Goal: Task Accomplishment & Management: Use online tool/utility

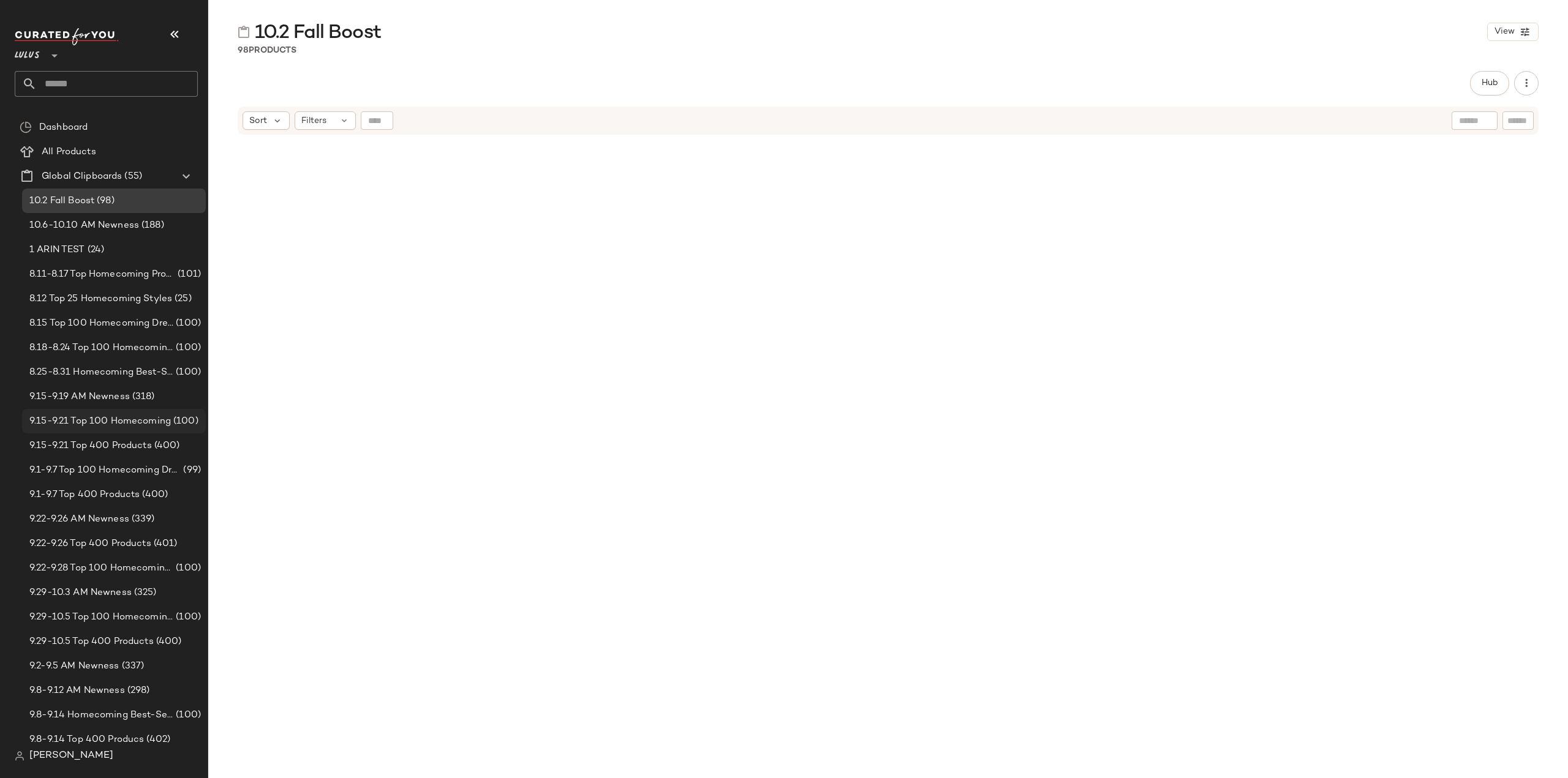
scroll to position [5236, 0]
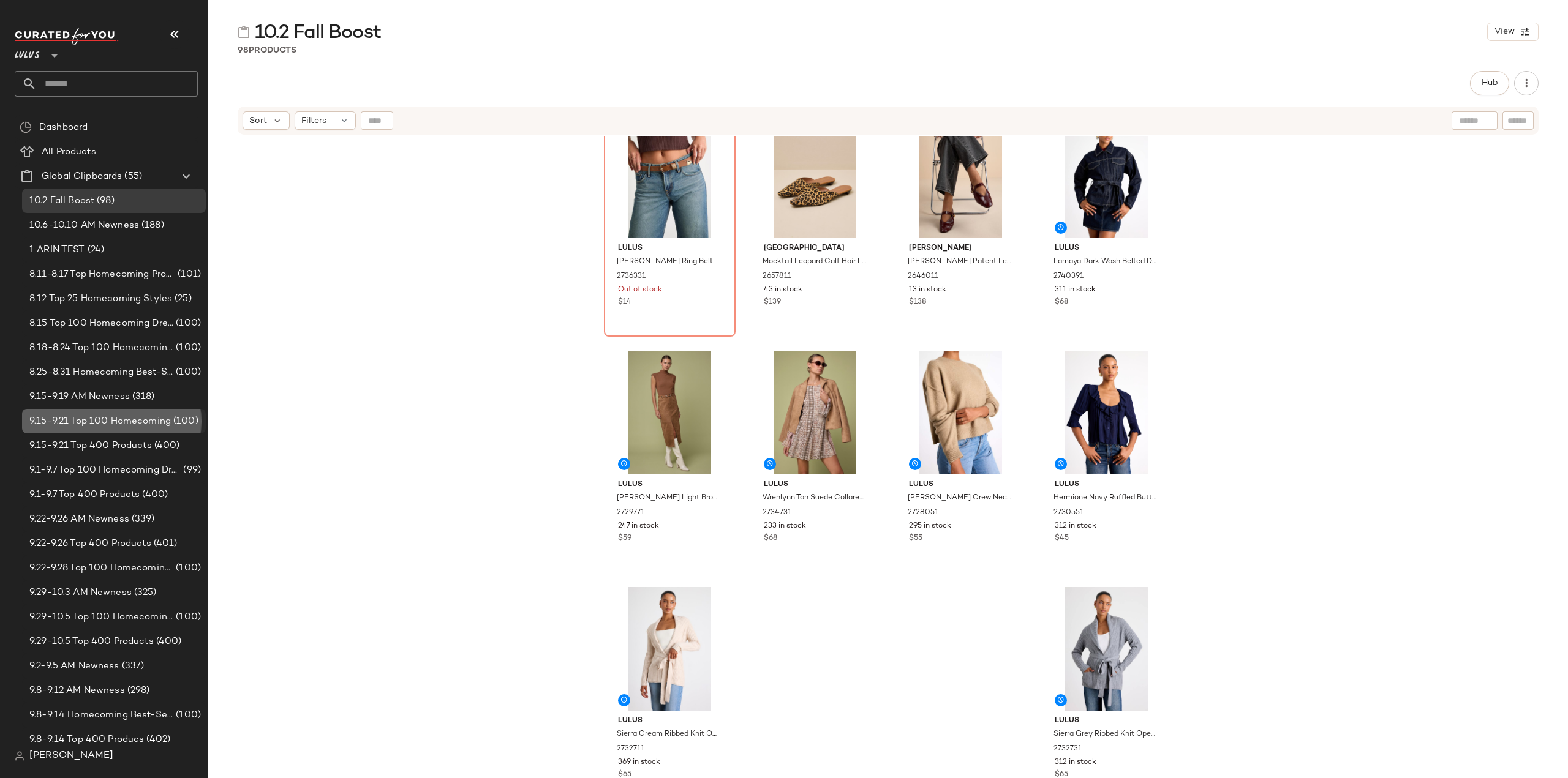
click at [68, 424] on span "9.15-9.21 Top 100 Homecoming" at bounding box center [100, 421] width 142 height 14
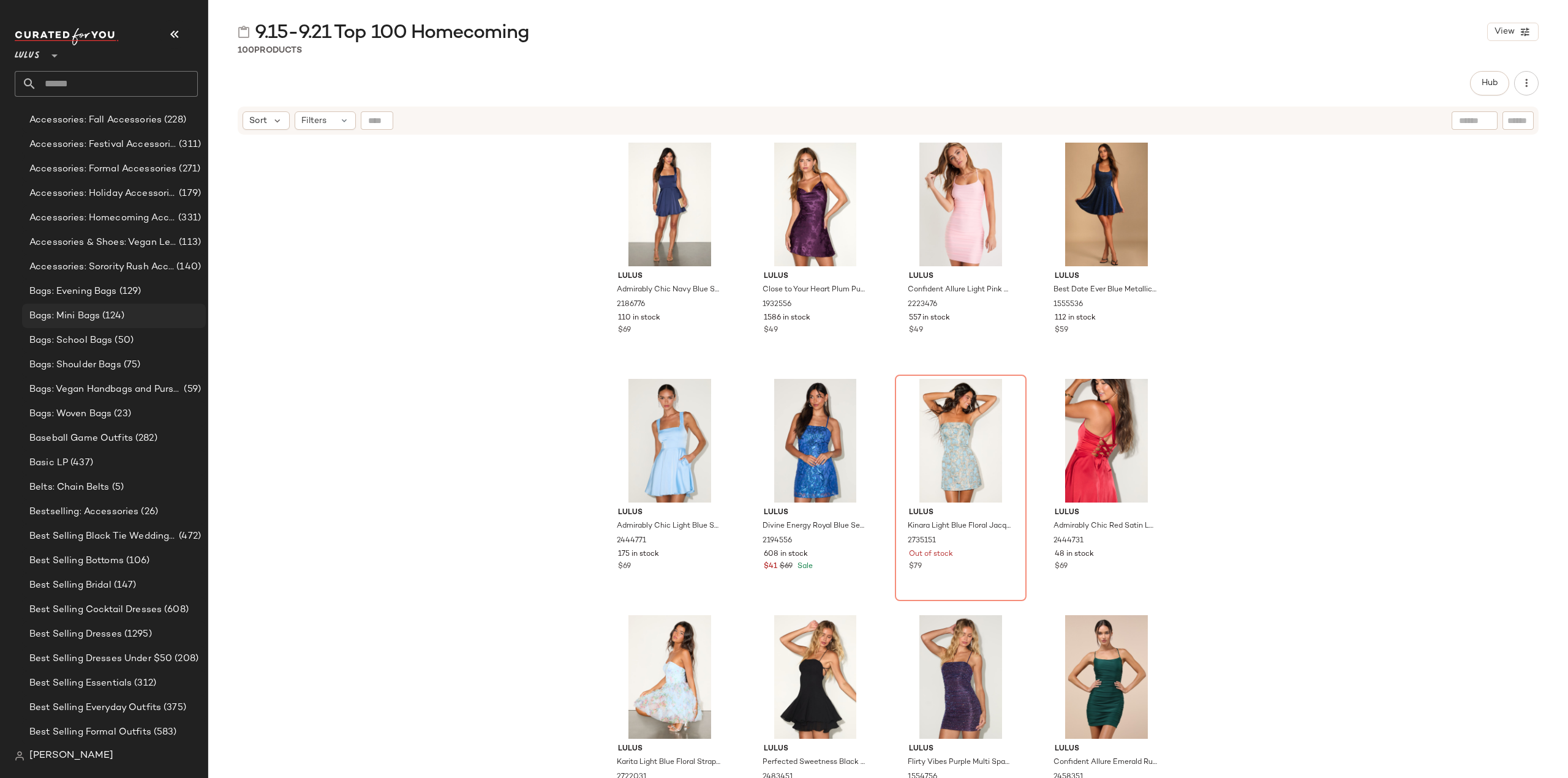
scroll to position [1530, 0]
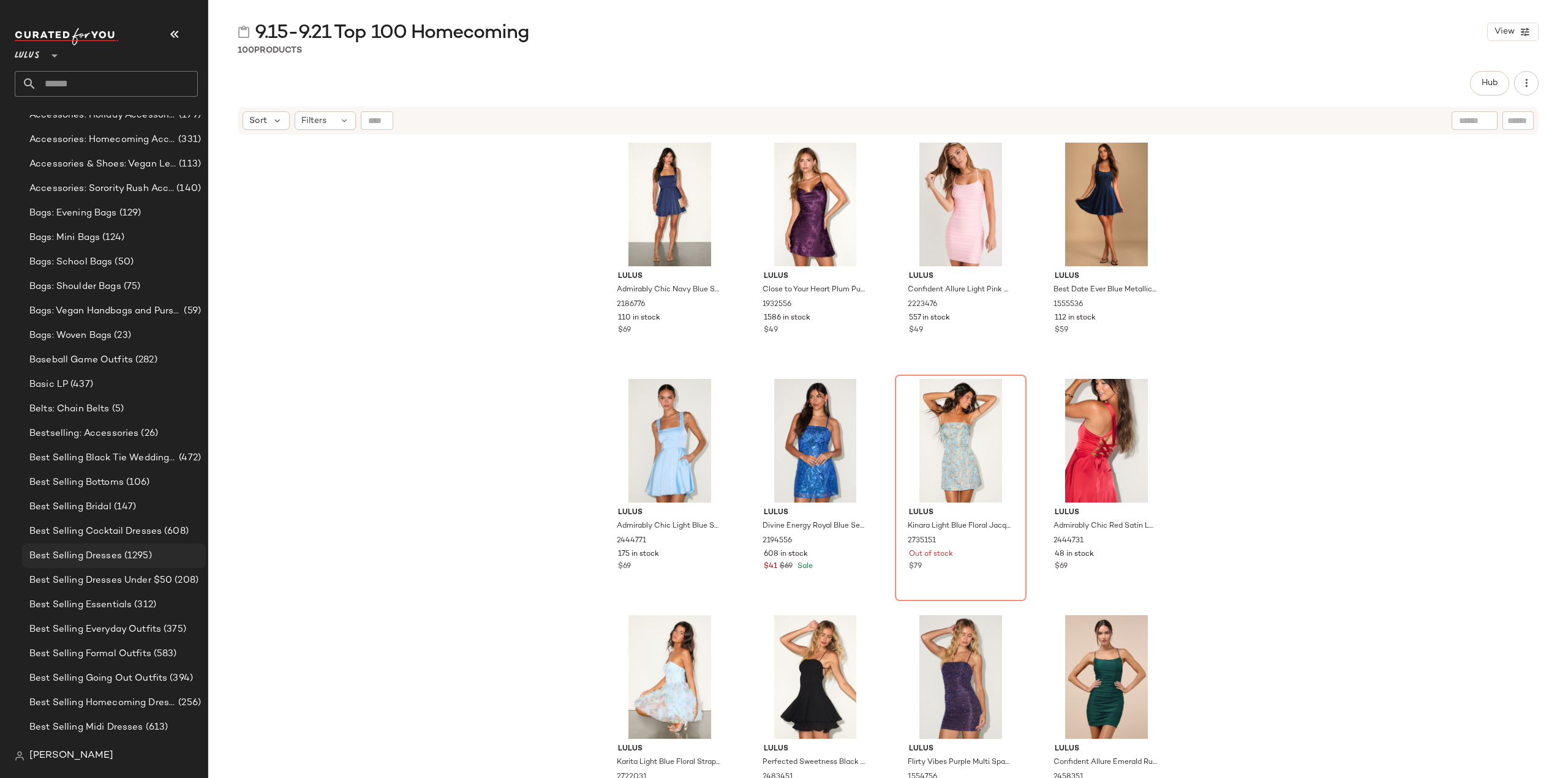
click at [69, 557] on span "Best Selling Dresses" at bounding box center [76, 556] width 93 height 14
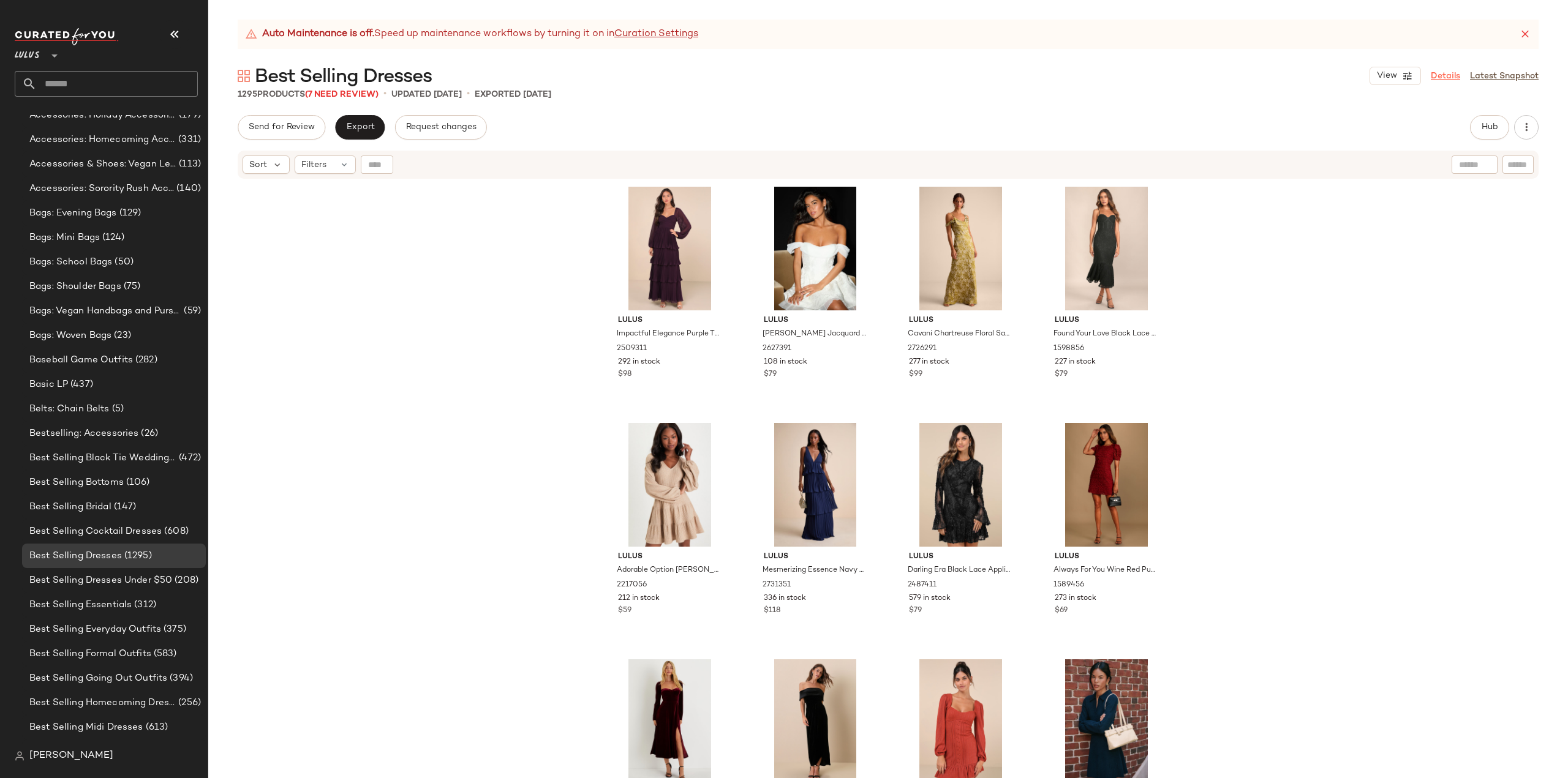
click at [1443, 76] on link "Details" at bounding box center [1445, 76] width 30 height 13
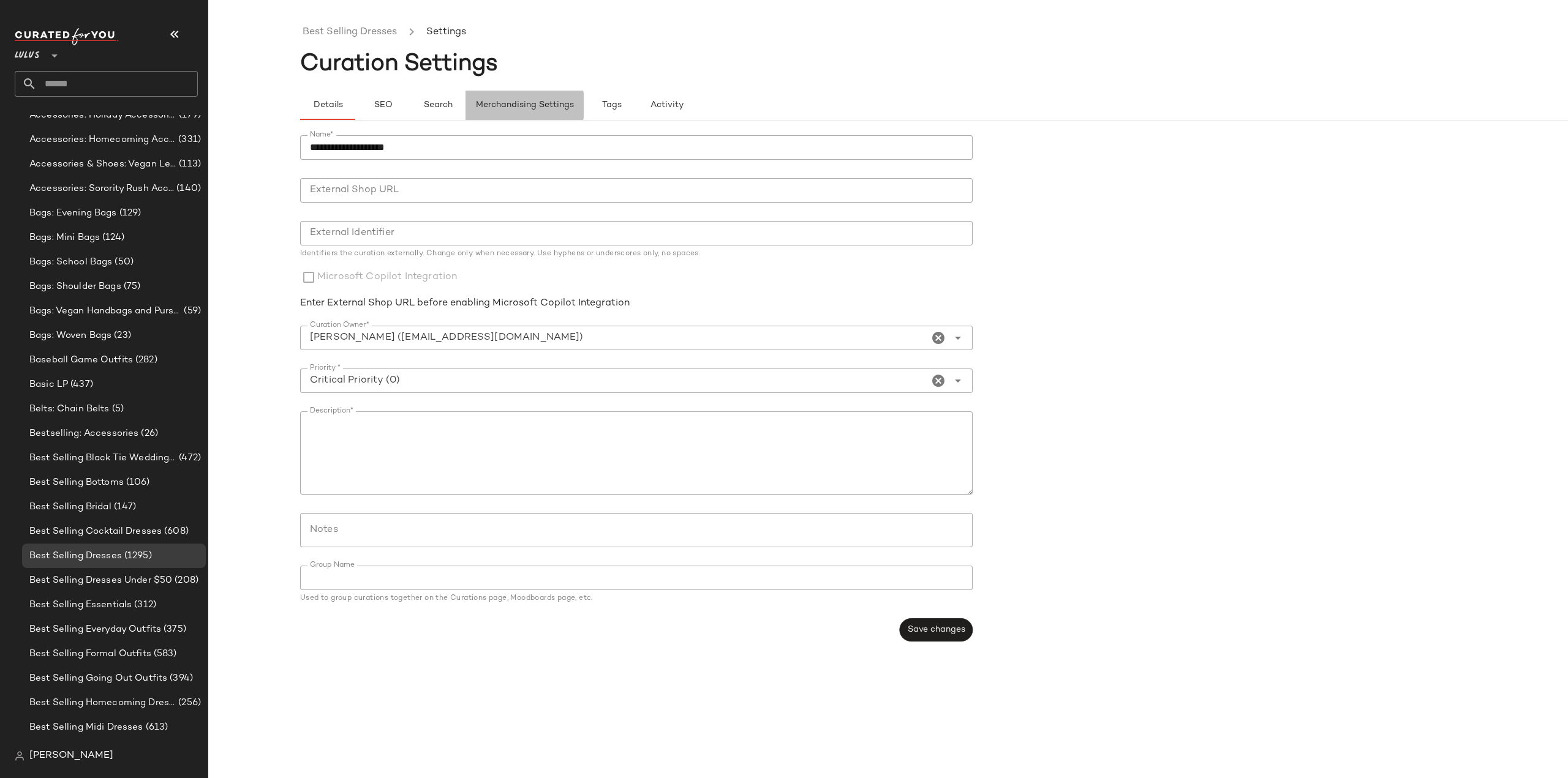
click at [509, 108] on span "Merchandising Settings" at bounding box center [525, 105] width 99 height 10
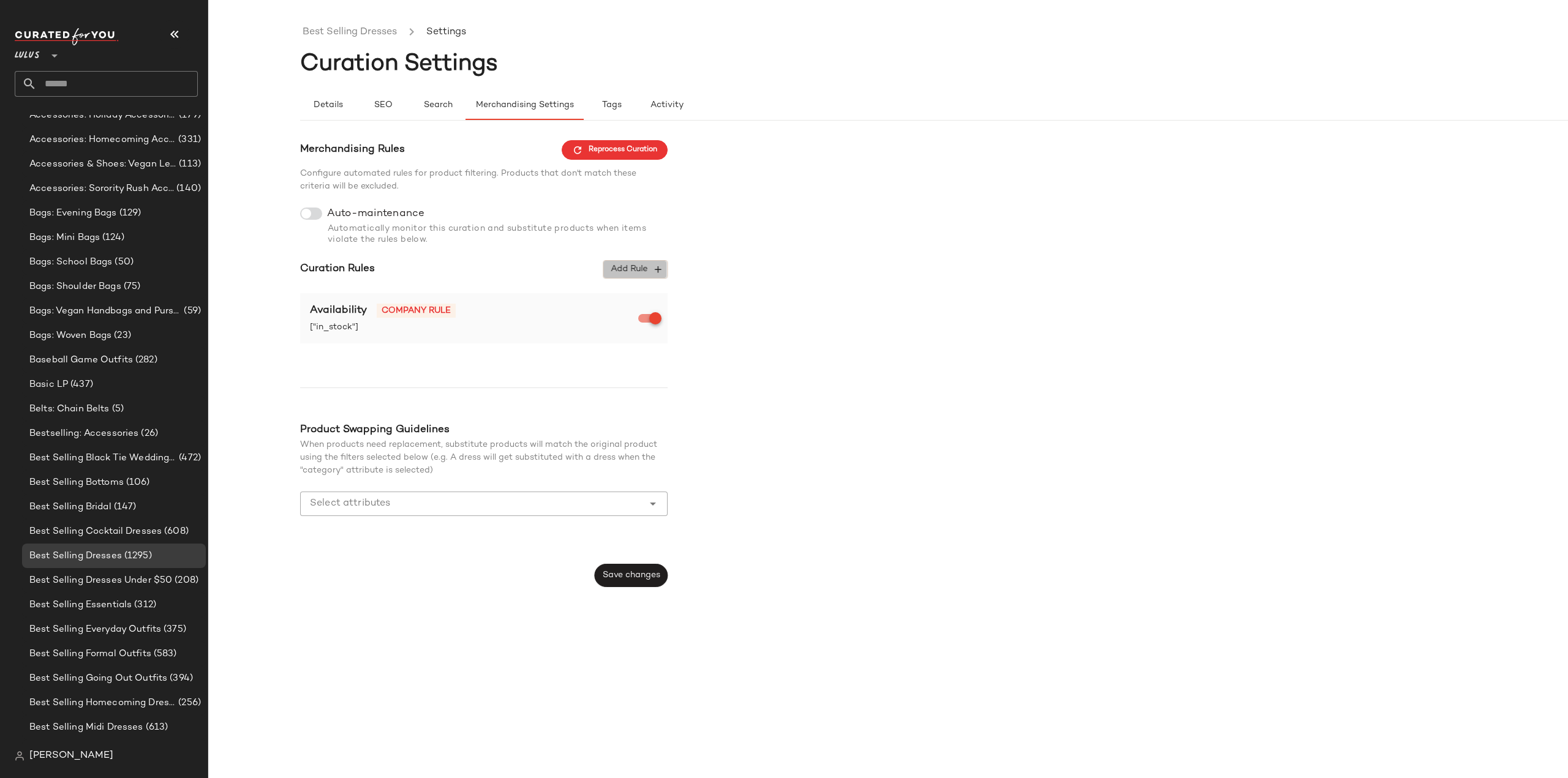
click at [657, 271] on icon "button" at bounding box center [658, 269] width 11 height 11
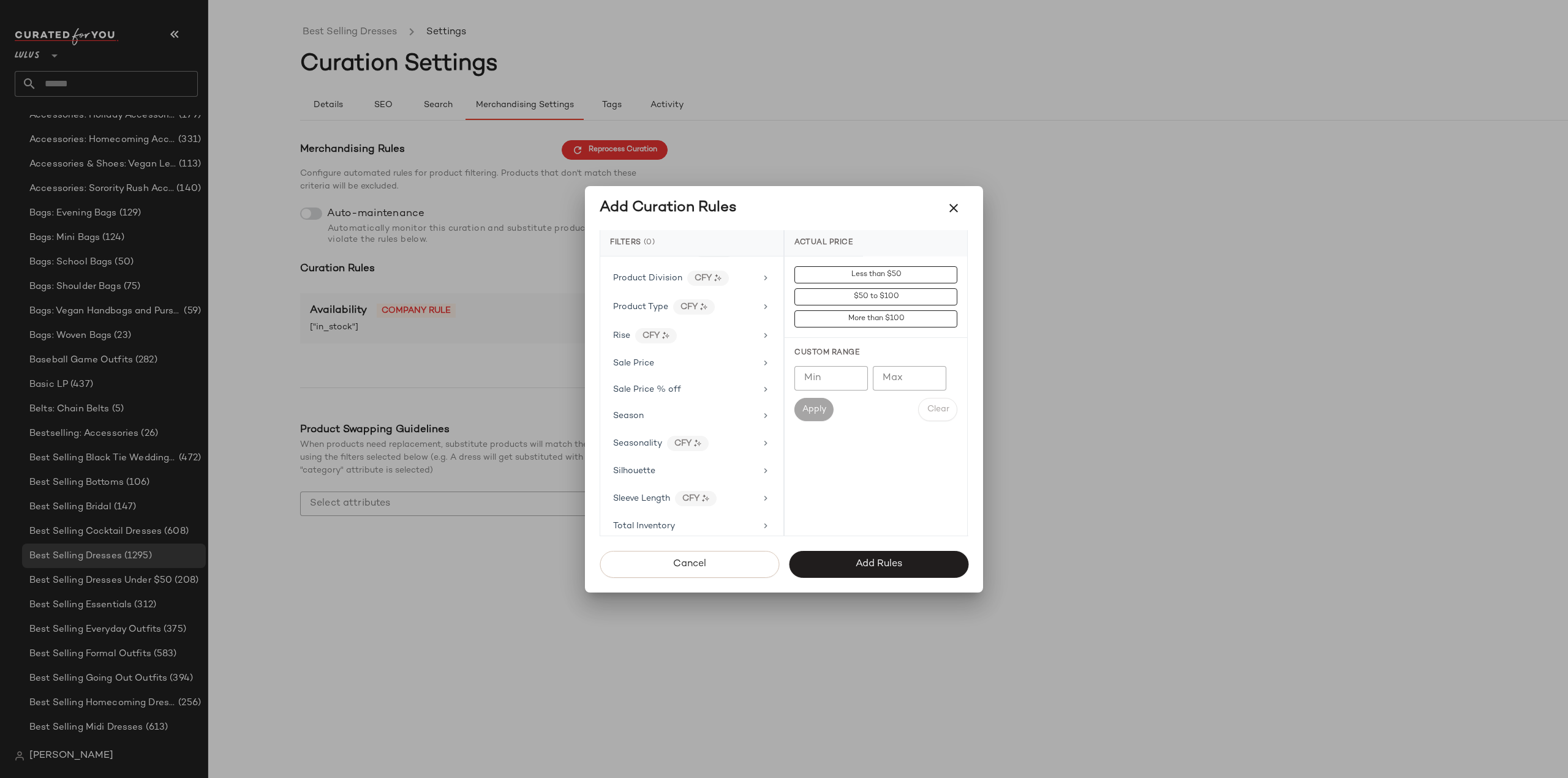
scroll to position [969, 0]
click at [954, 209] on icon "button" at bounding box center [953, 208] width 14 height 14
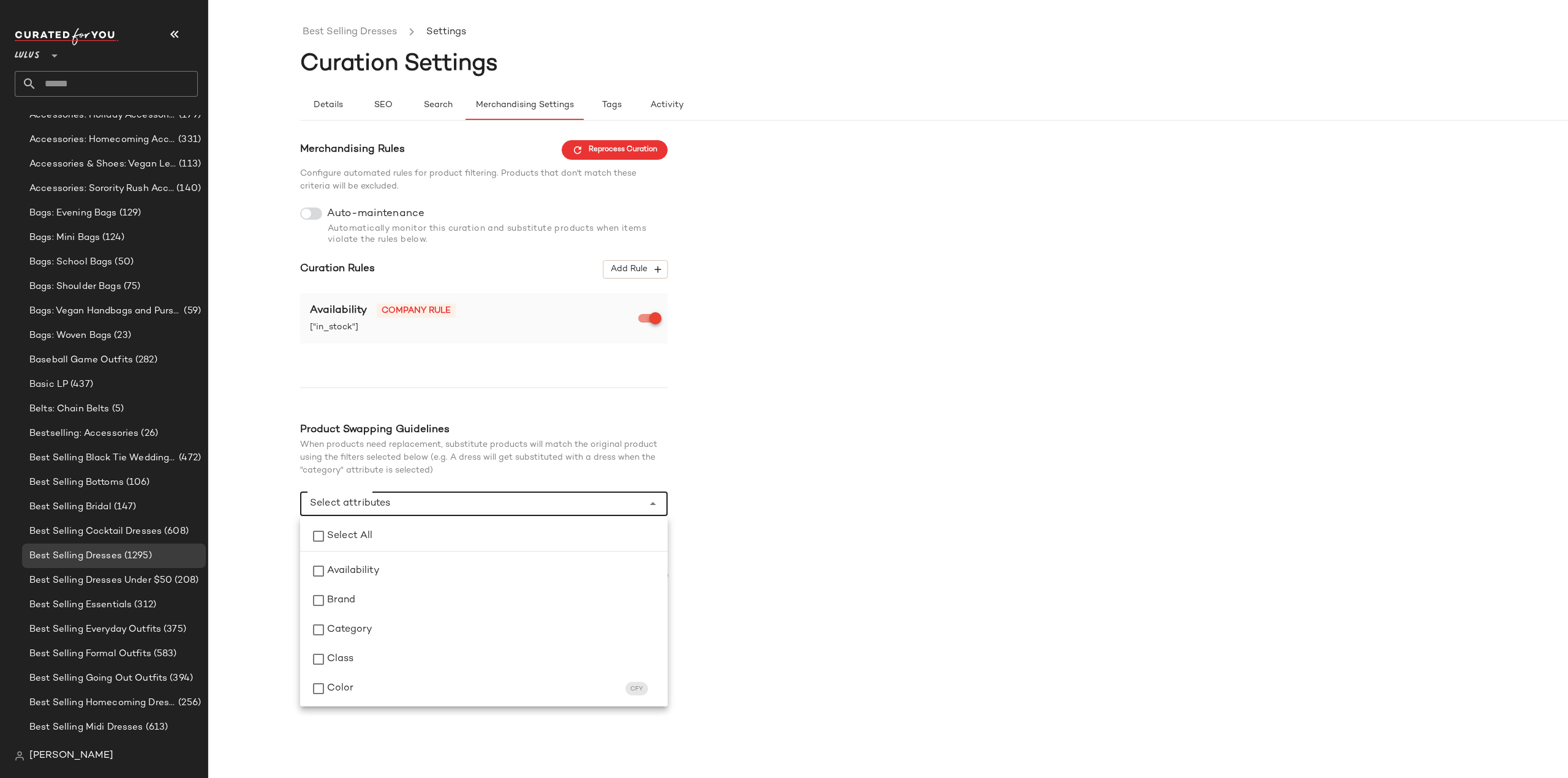
click at [412, 507] on input "Select attributes" at bounding box center [474, 504] width 329 height 14
click at [826, 584] on div "Merchandising Rules Reprocess Curation Configure automated rules for product fi…" at bounding box center [980, 364] width 1360 height 447
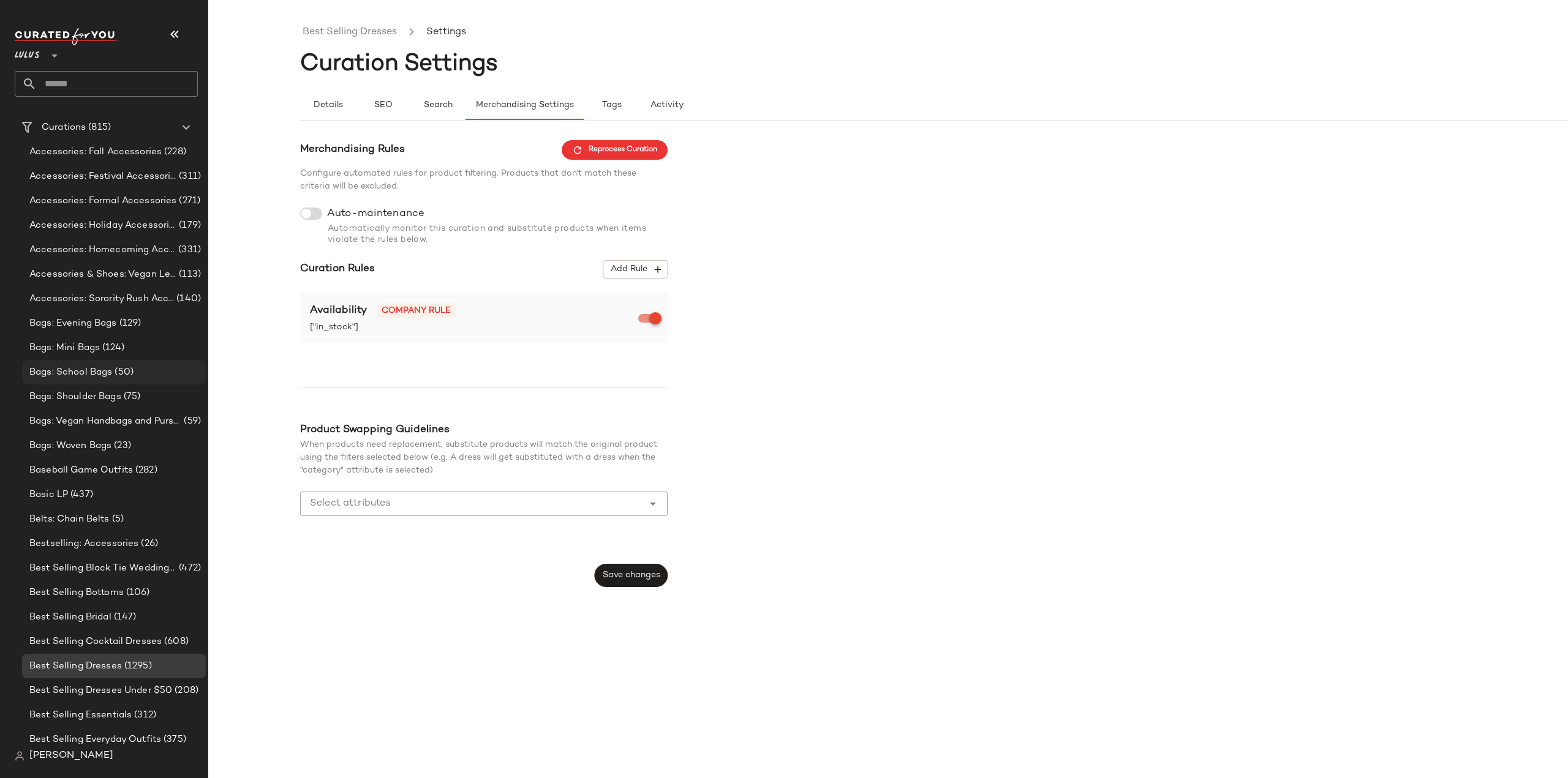
scroll to position [1346, 0]
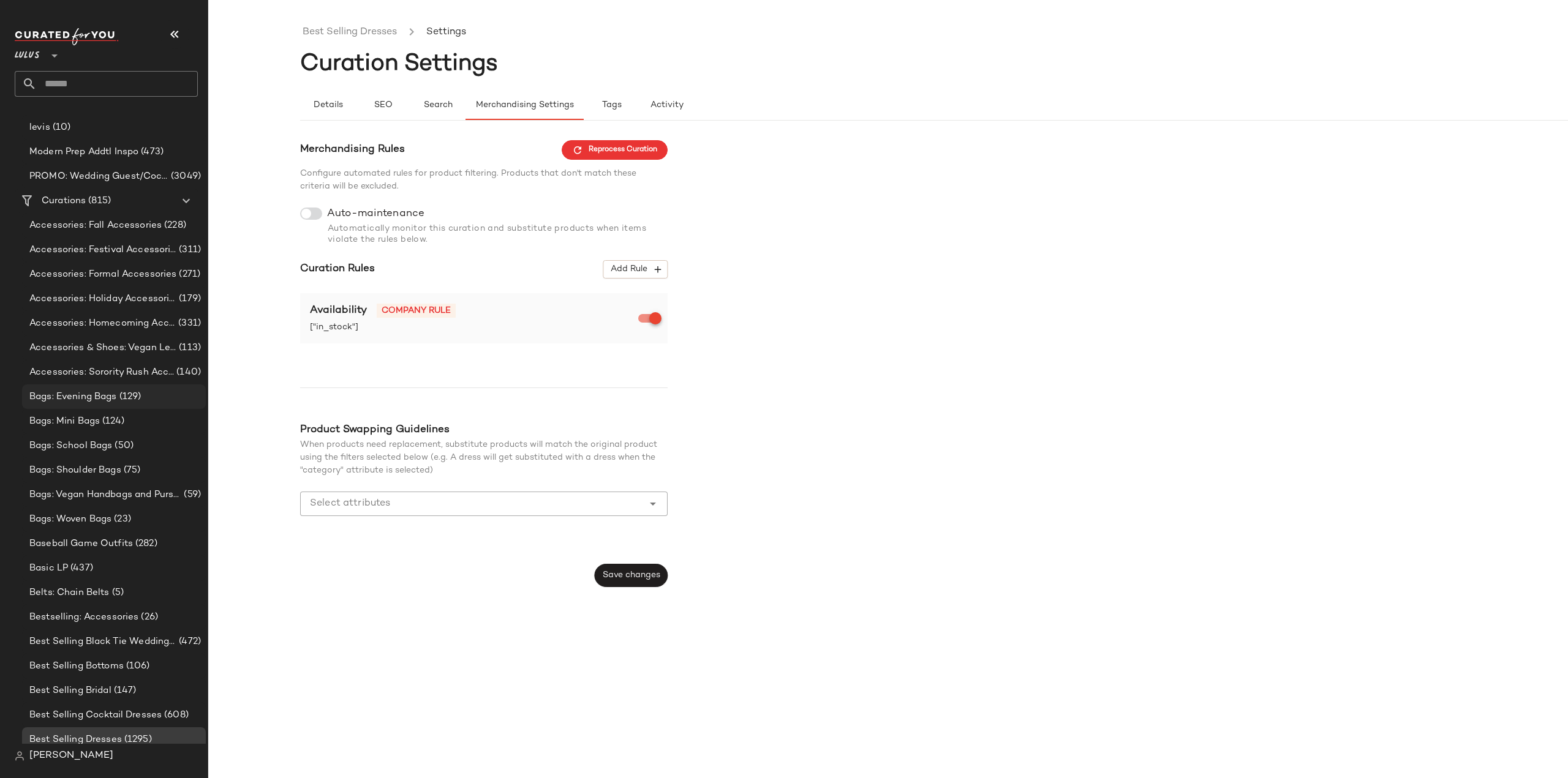
click at [100, 395] on span "Bags: Evening Bags" at bounding box center [73, 397] width 88 height 14
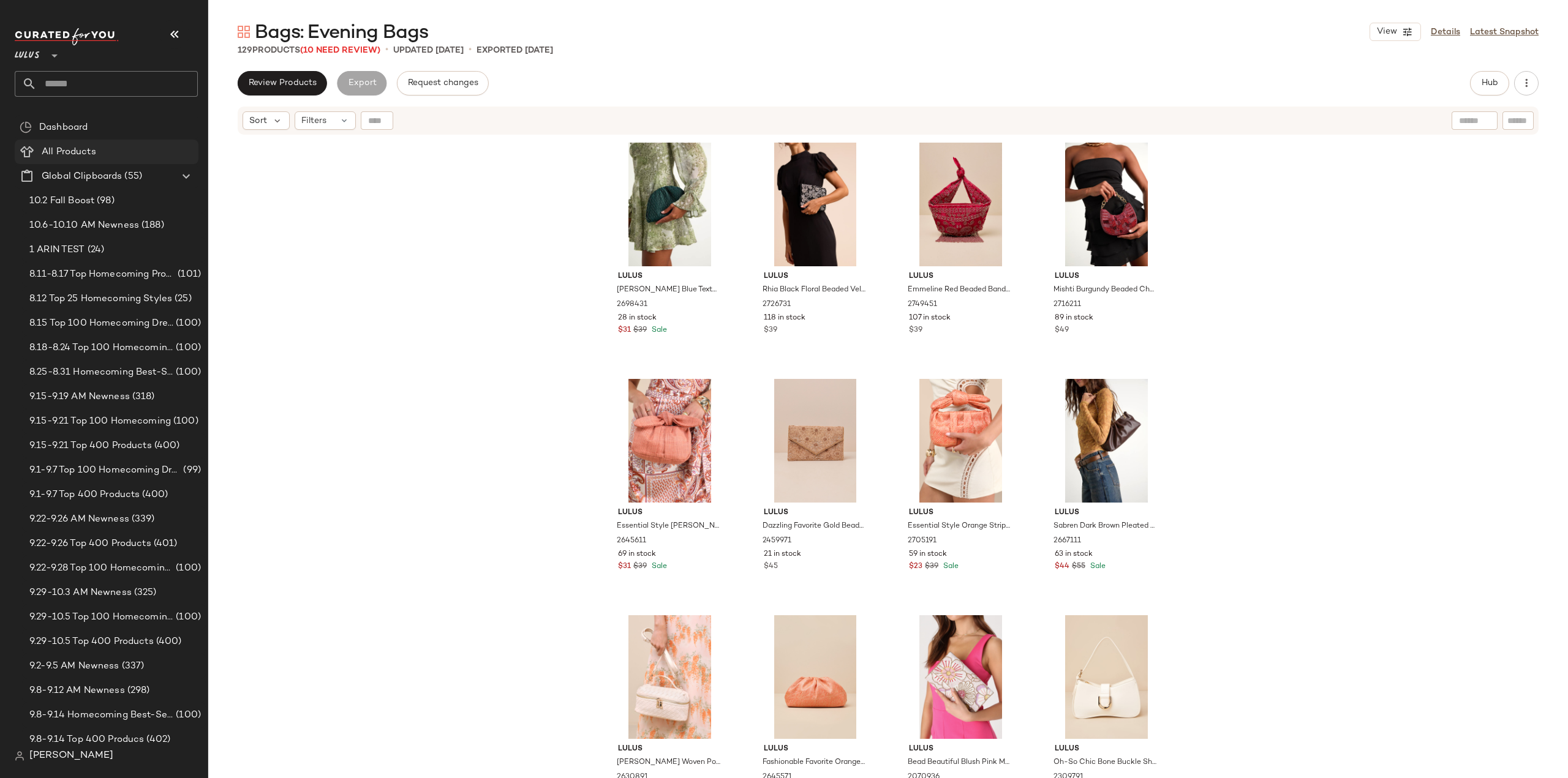
click at [74, 149] on span "All Products" at bounding box center [69, 152] width 55 height 14
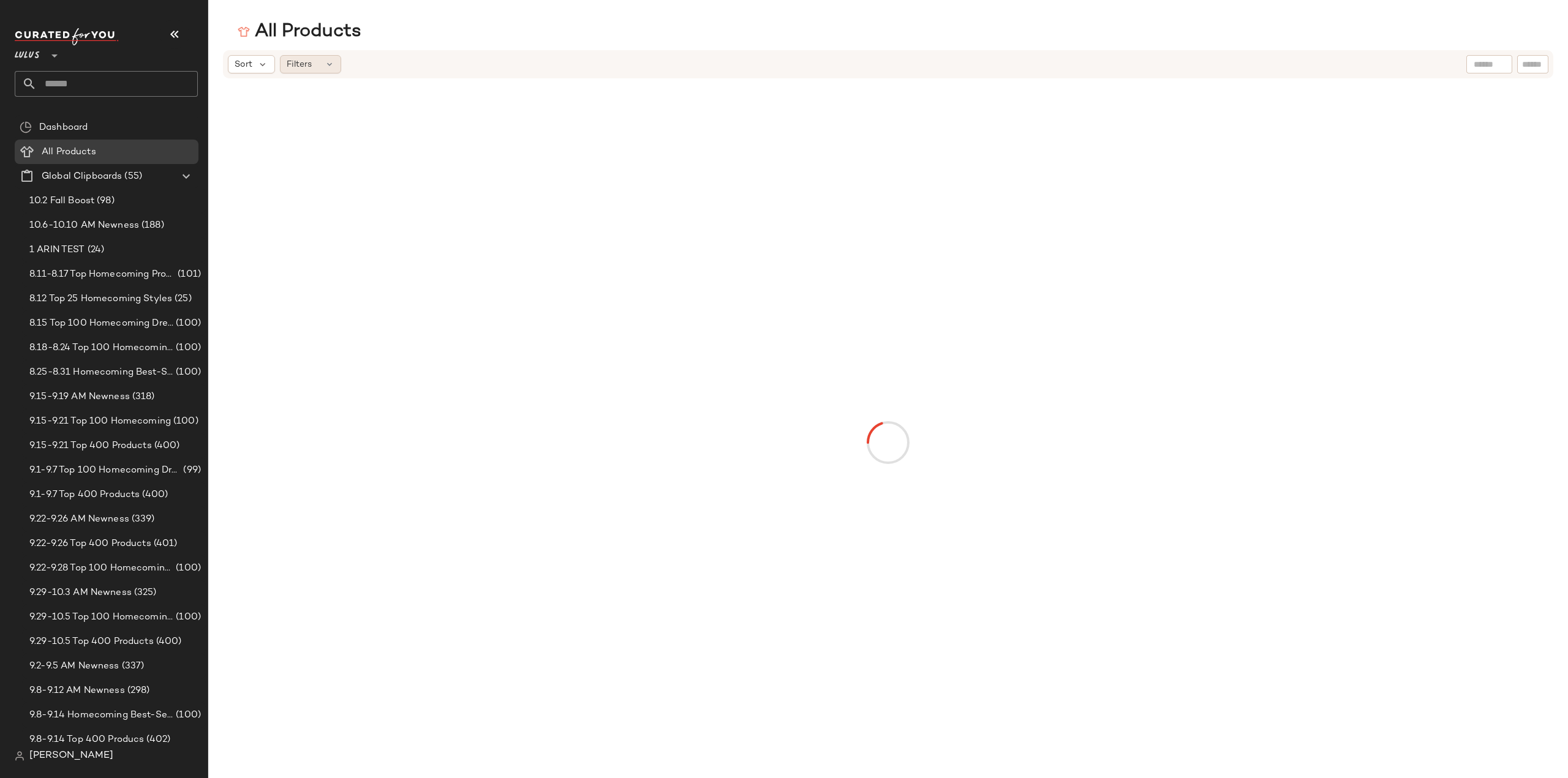
click at [321, 67] on div "Filters" at bounding box center [310, 64] width 61 height 18
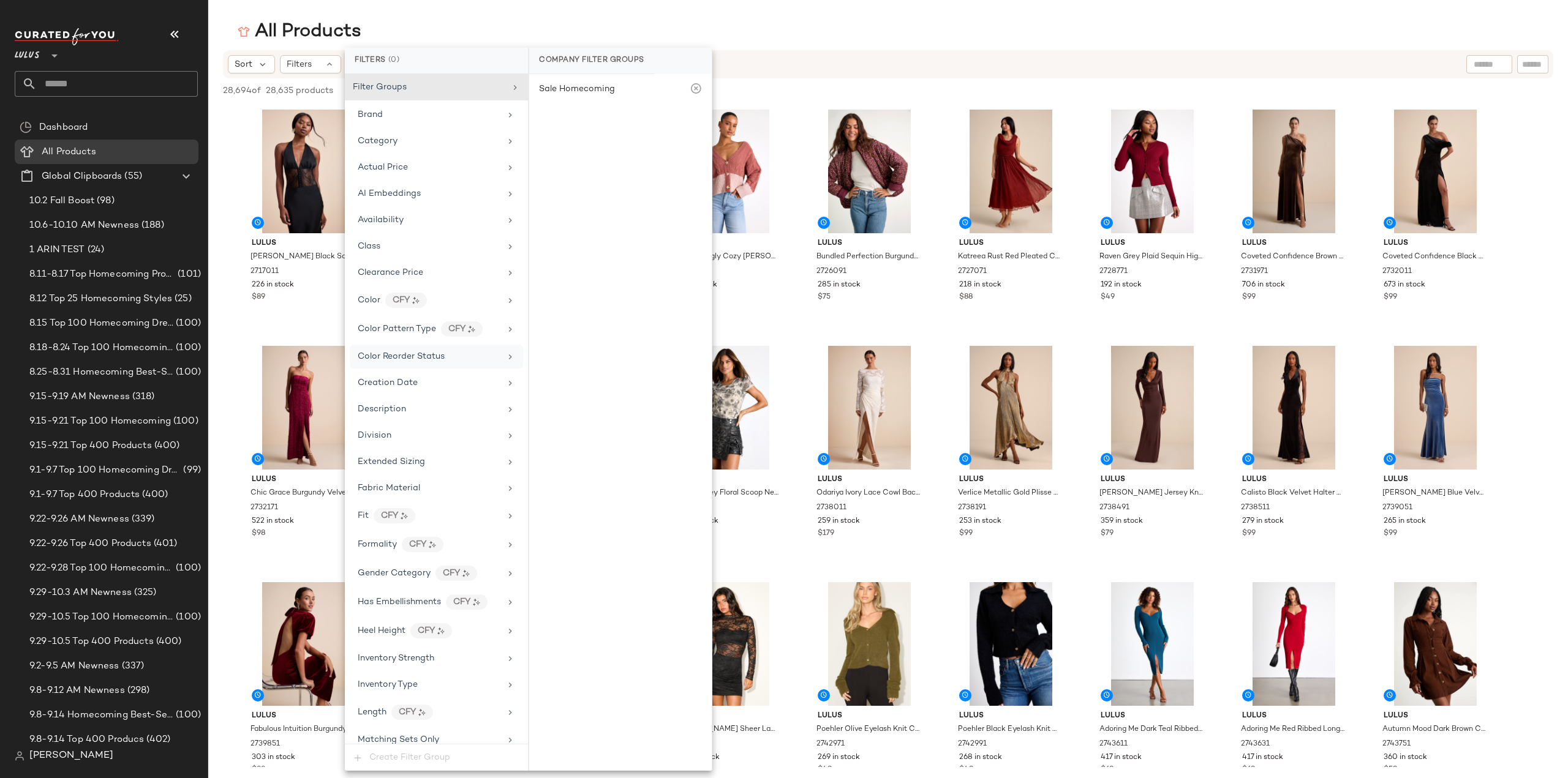
click at [443, 352] on span "Color Reorder Status" at bounding box center [401, 356] width 87 height 9
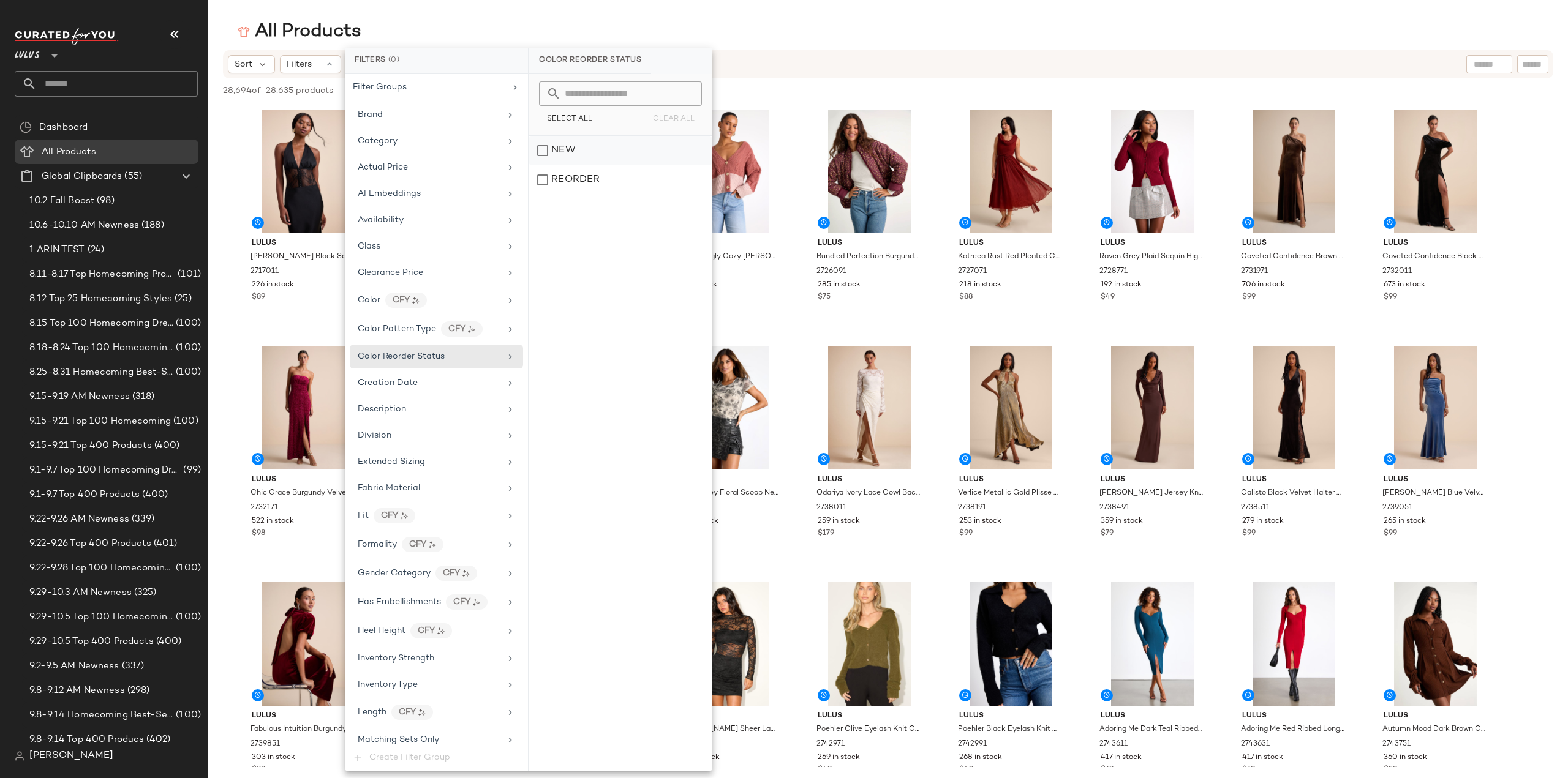
click at [545, 149] on div "NEW" at bounding box center [620, 150] width 183 height 30
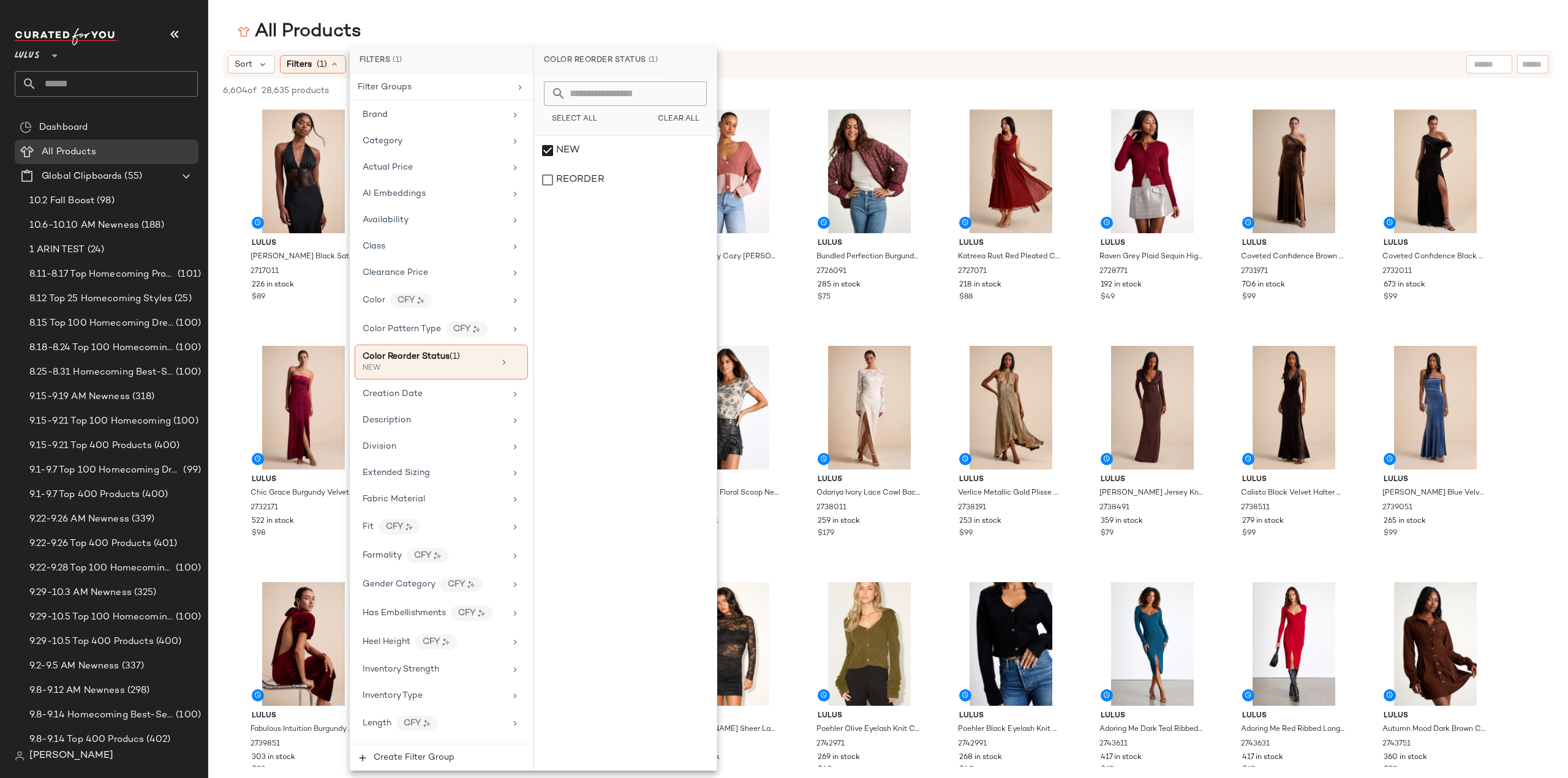
click at [829, 22] on div "All Products" at bounding box center [888, 31] width 1360 height 25
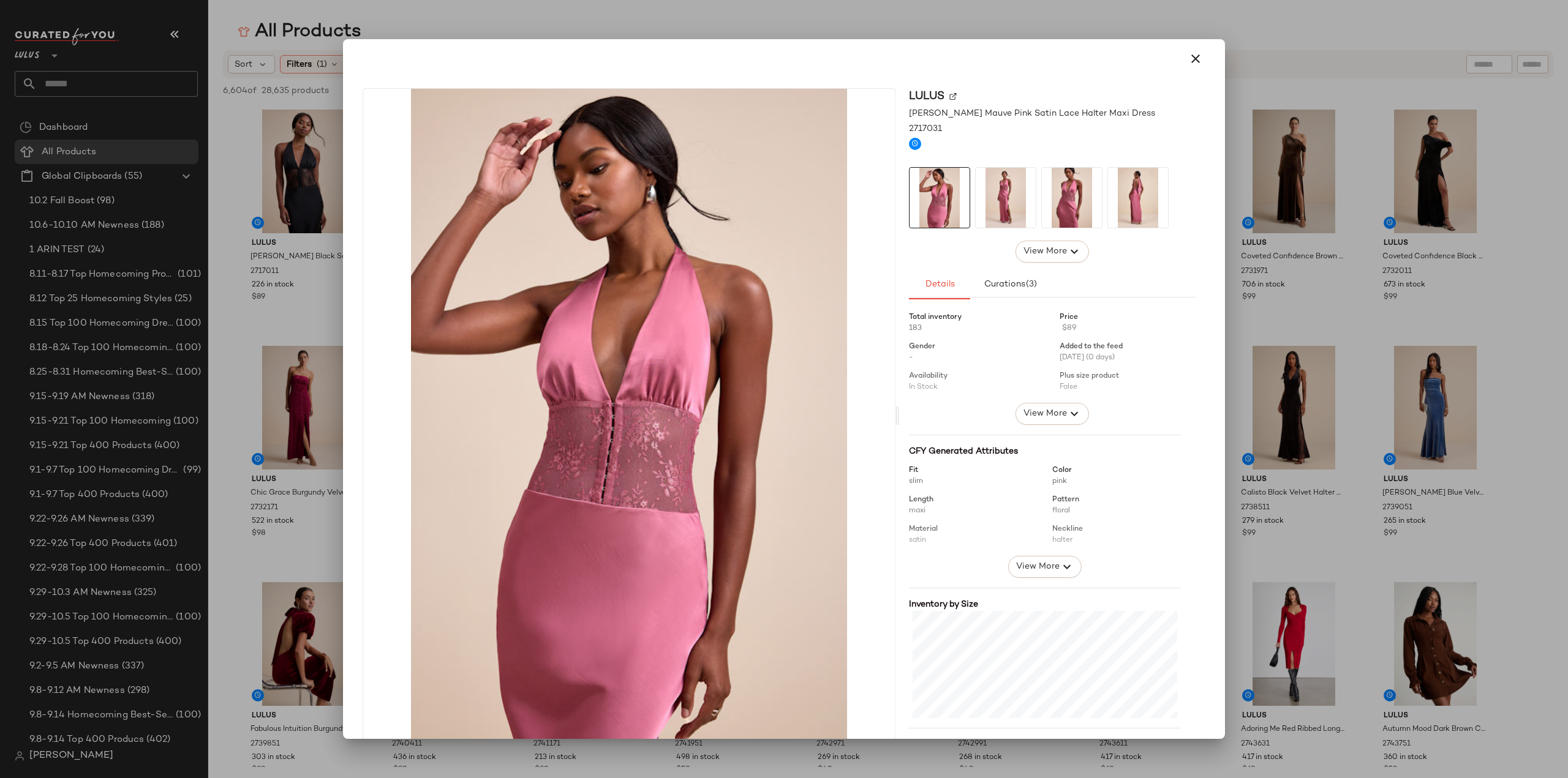
click at [1127, 205] on img at bounding box center [1137, 197] width 60 height 60
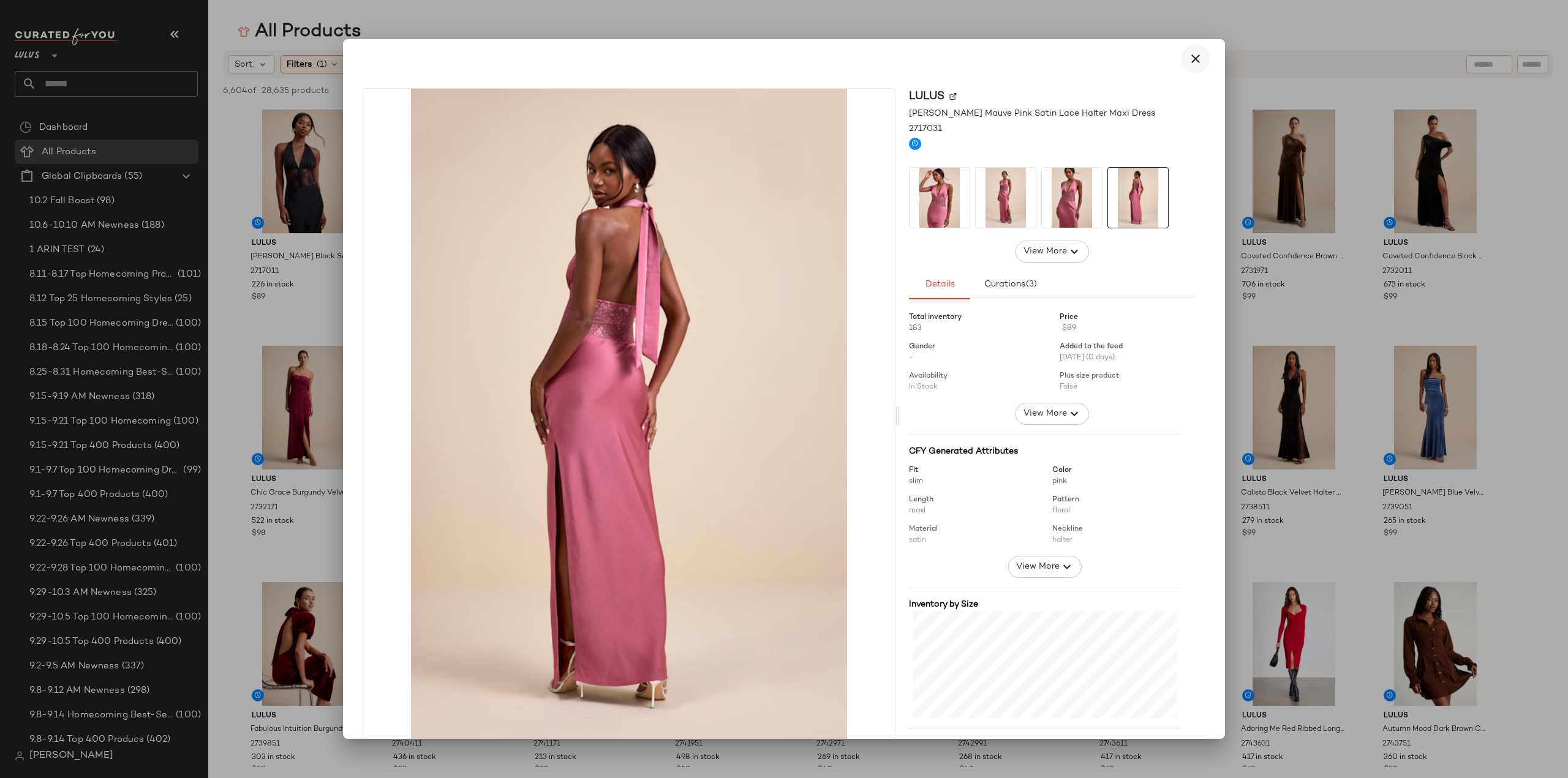
click at [1188, 63] on icon "button" at bounding box center [1195, 59] width 14 height 14
